Goal: Task Accomplishment & Management: Manage account settings

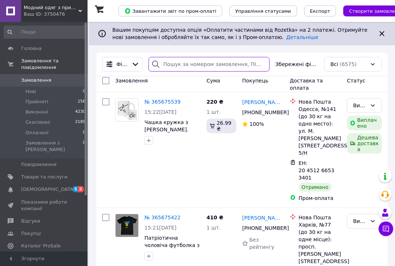
click at [201, 68] on input "search" at bounding box center [209, 64] width 121 height 15
paste input "Ярмак Олена Володимирівна"
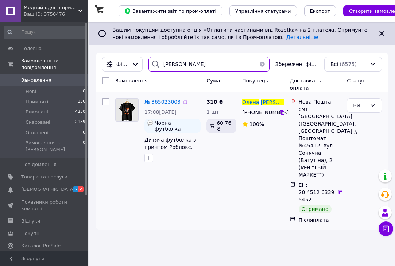
type input "Ярмак Олена Володимирівна"
click at [165, 100] on span "№ 365023003" at bounding box center [163, 102] width 36 height 6
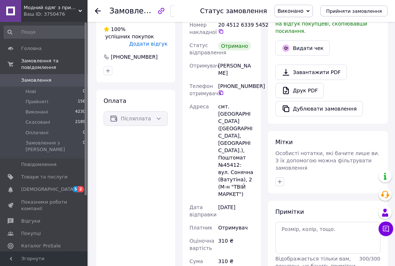
scroll to position [175, 0]
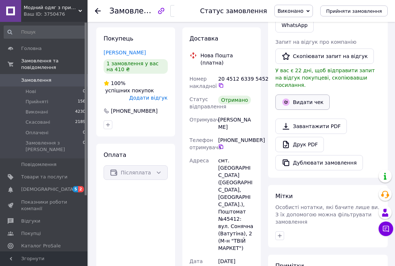
click at [297, 95] on button "Видати чек" at bounding box center [303, 102] width 54 height 15
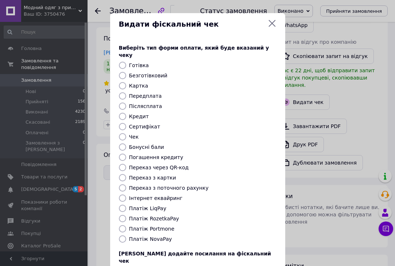
click at [132, 236] on label "Платіж NovaPay" at bounding box center [150, 239] width 43 height 6
click at [126, 235] on input "Платіж NovaPay" at bounding box center [122, 238] width 7 height 7
radio input "true"
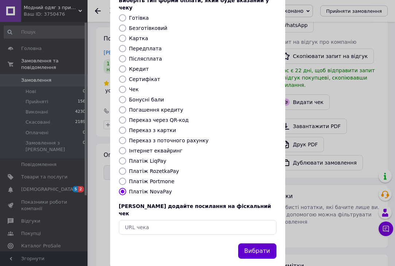
scroll to position [47, 0]
click at [259, 244] on button "Вибрати" at bounding box center [257, 252] width 38 height 16
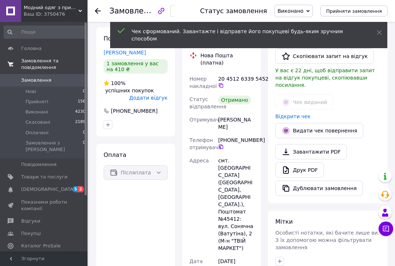
click at [46, 61] on span "Замовлення та повідомлення" at bounding box center [54, 64] width 66 height 13
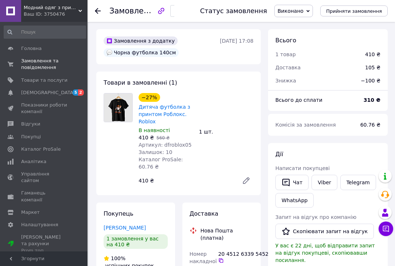
scroll to position [0, 0]
click at [99, 11] on use at bounding box center [98, 11] width 6 height 6
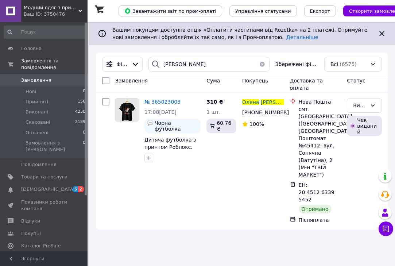
click at [264, 65] on button "button" at bounding box center [262, 64] width 15 height 15
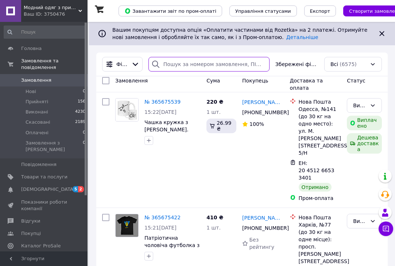
click at [201, 65] on input "search" at bounding box center [209, 64] width 121 height 15
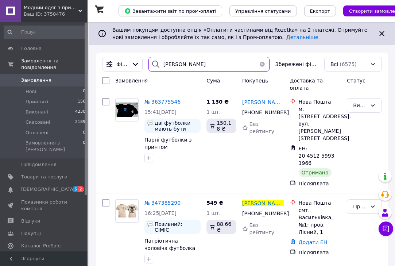
type input "Вітровський Микола"
click at [78, 11] on icon at bounding box center [80, 11] width 4 height 4
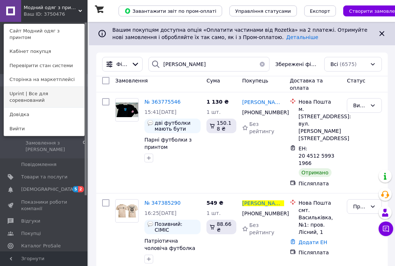
click at [49, 89] on link "Uprint | Все для соревнований" at bounding box center [44, 97] width 80 height 20
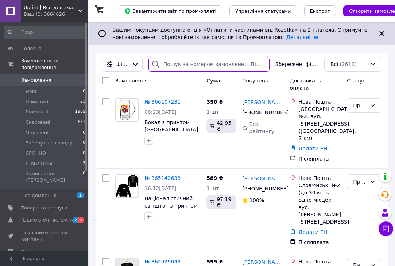
click at [203, 64] on input "search" at bounding box center [209, 64] width 121 height 15
paste input "[PERSON_NAME]"
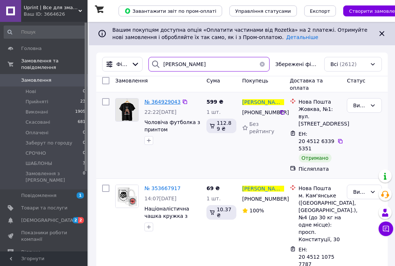
type input "[PERSON_NAME]"
click at [162, 102] on span "№ 364929043" at bounding box center [163, 102] width 36 height 6
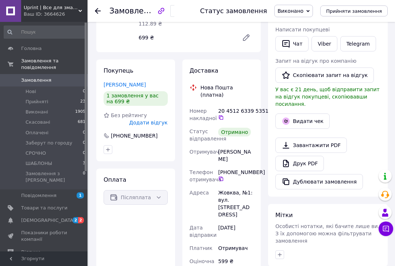
scroll to position [139, 0]
click at [300, 114] on button "Видати чек" at bounding box center [303, 120] width 54 height 15
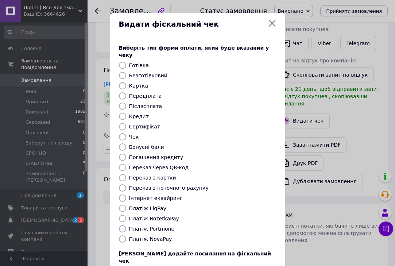
click at [146, 236] on label "Платіж NovaPay" at bounding box center [150, 239] width 43 height 6
click at [126, 235] on input "Платіж NovaPay" at bounding box center [122, 238] width 7 height 7
radio input "true"
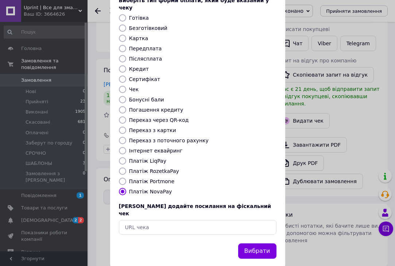
scroll to position [47, 0]
click at [257, 244] on button "Вибрати" at bounding box center [257, 252] width 38 height 16
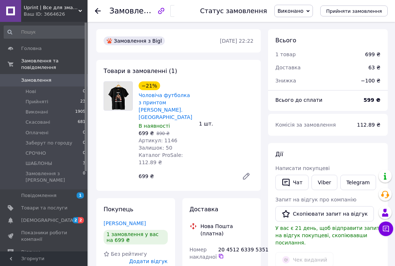
scroll to position [0, 0]
click at [41, 81] on span "Замовлення" at bounding box center [36, 80] width 30 height 7
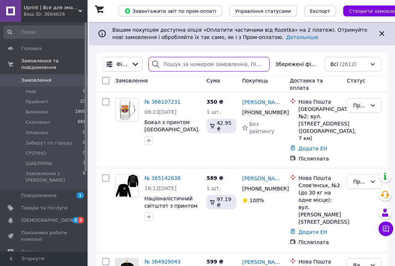
click at [222, 66] on input "search" at bounding box center [209, 64] width 121 height 15
paste input "Сухарєв Сергій Сергійович"
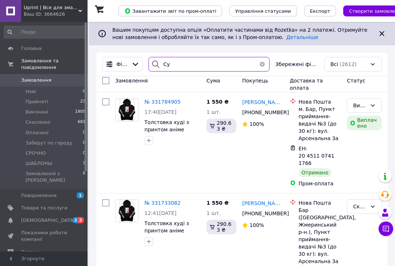
type input "С"
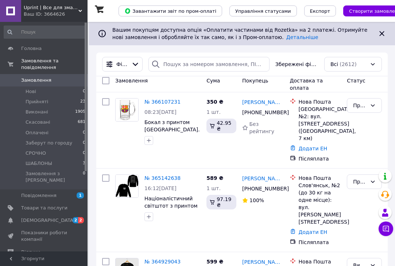
click at [79, 10] on use at bounding box center [80, 11] width 4 height 2
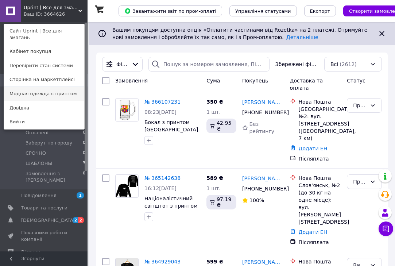
click at [57, 87] on link "Модная одежда с принтом" at bounding box center [44, 94] width 80 height 14
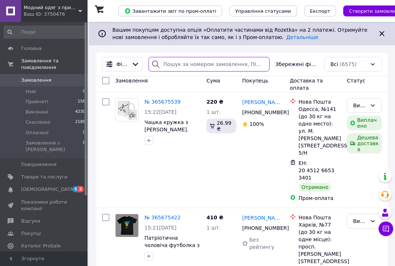
click at [192, 64] on input "search" at bounding box center [209, 64] width 121 height 15
paste input "[PERSON_NAME]"
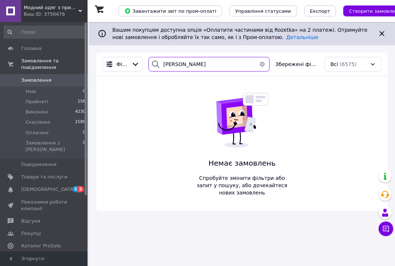
type input "[PERSON_NAME]"
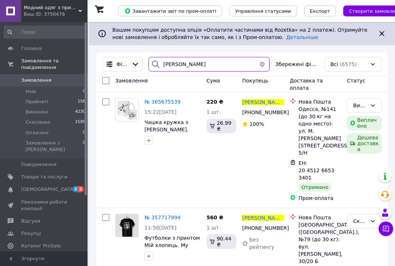
drag, startPoint x: 166, startPoint y: 65, endPoint x: 214, endPoint y: 72, distance: 48.1
click at [214, 73] on div "Фільтри Сухарєв Сергій Збережені фільтри: Всі (6575)" at bounding box center [242, 65] width 292 height 24
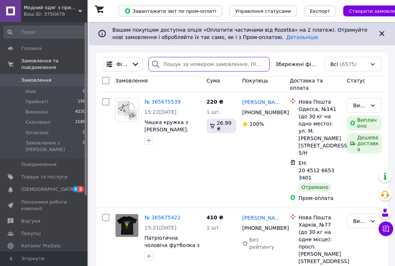
click at [173, 65] on input "search" at bounding box center [209, 64] width 121 height 15
paste input "365224597"
type input "365224597"
